Goal: Transaction & Acquisition: Purchase product/service

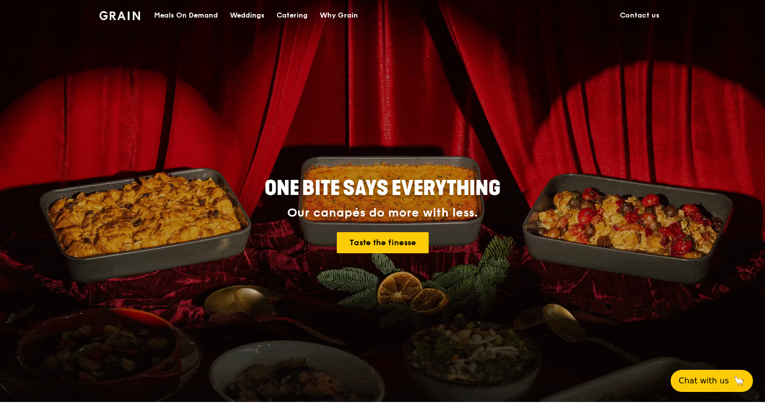
click at [290, 16] on div "Catering" at bounding box center [292, 16] width 31 height 30
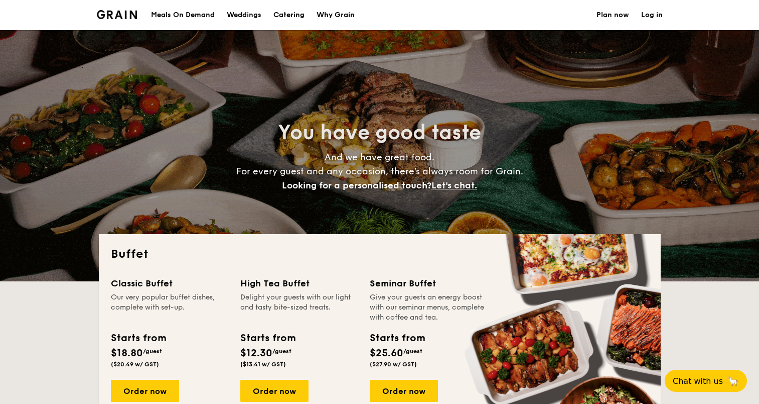
select select
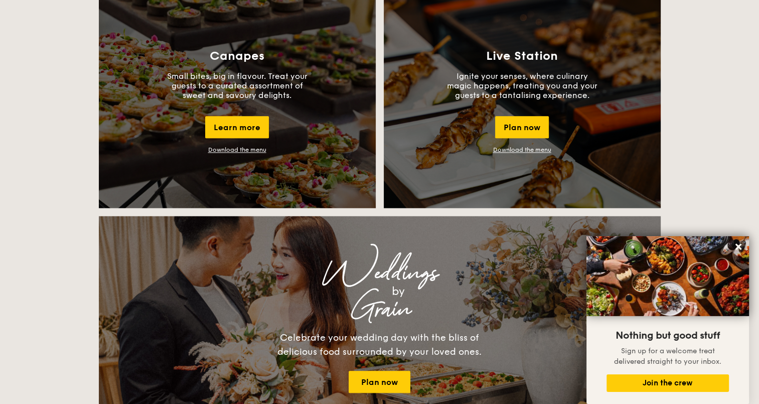
scroll to position [1205, 0]
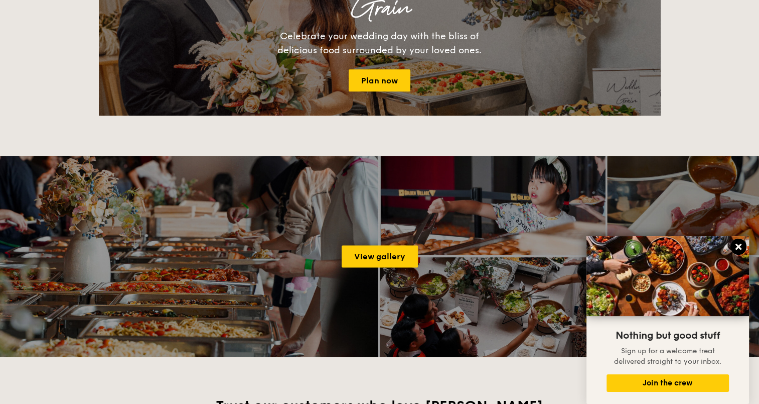
click at [736, 245] on icon at bounding box center [738, 246] width 9 height 9
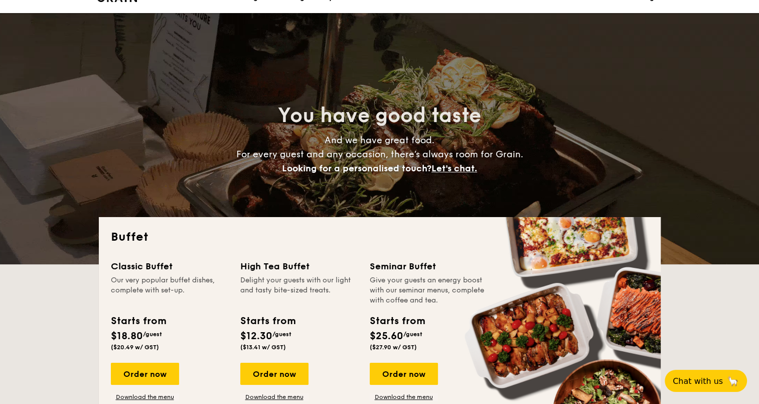
scroll to position [0, 0]
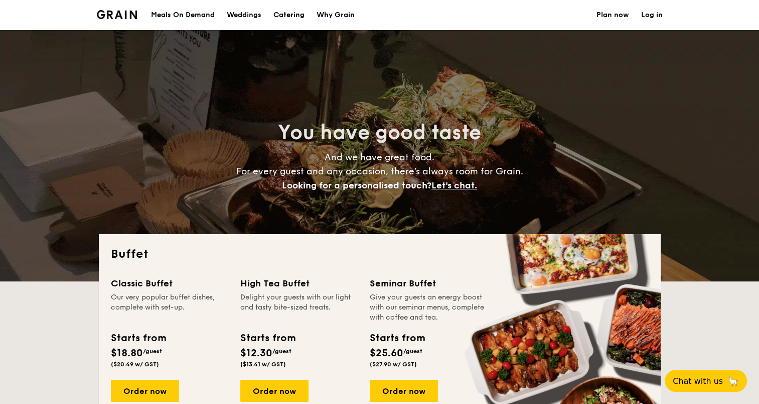
click at [188, 13] on div "Meals On Demand" at bounding box center [183, 15] width 64 height 30
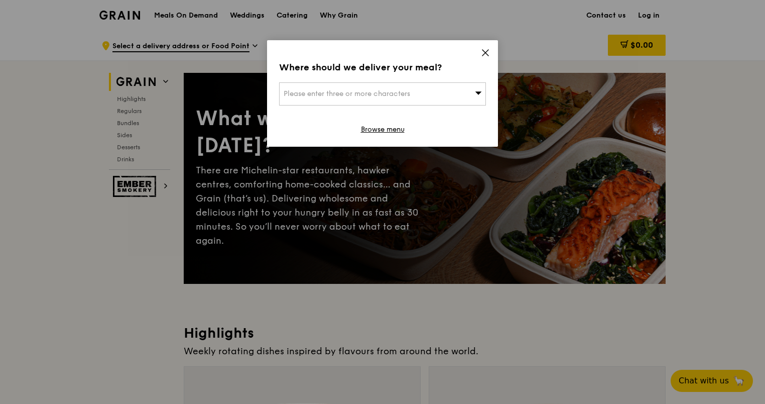
click at [487, 52] on icon at bounding box center [485, 52] width 9 height 9
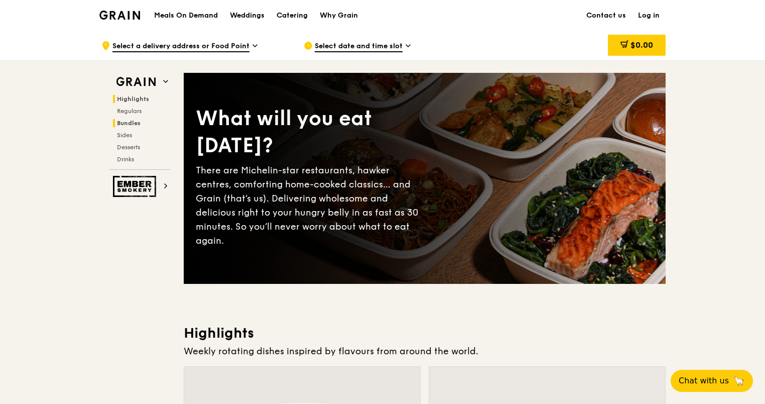
click at [135, 119] on span "Bundles" at bounding box center [129, 122] width 24 height 7
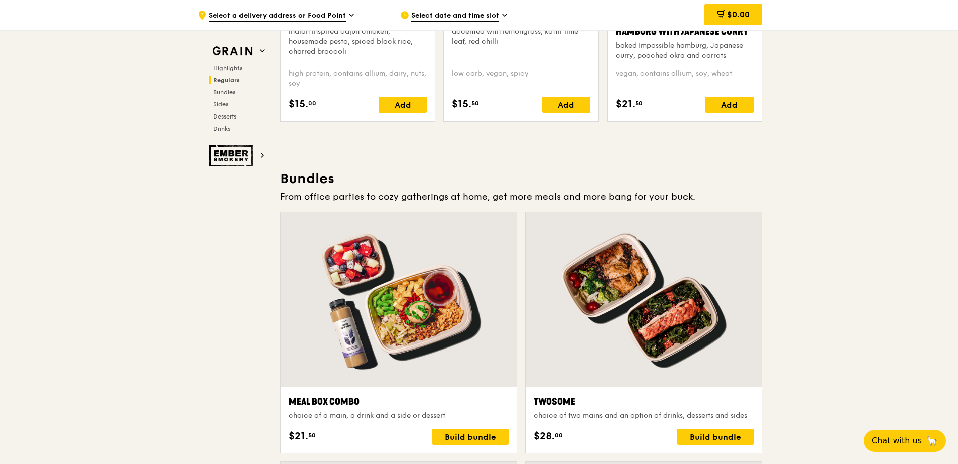
scroll to position [1305, 0]
